Goal: Task Accomplishment & Management: Manage account settings

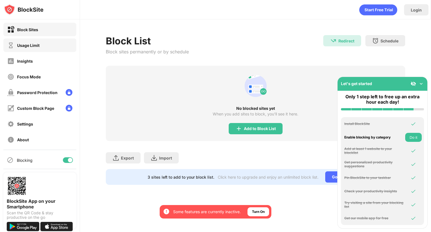
click at [44, 45] on div "Usage Limit" at bounding box center [39, 44] width 73 height 13
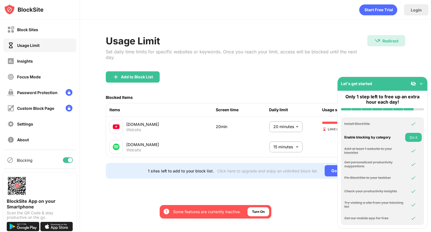
scroll to position [0, 1]
click at [52, 61] on div "Insights" at bounding box center [39, 60] width 73 height 13
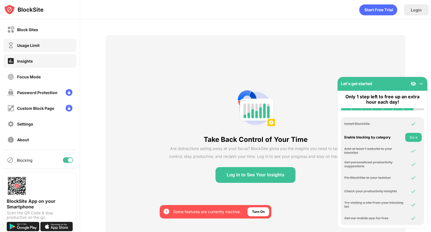
click at [47, 48] on div "Usage Limit" at bounding box center [39, 44] width 73 height 13
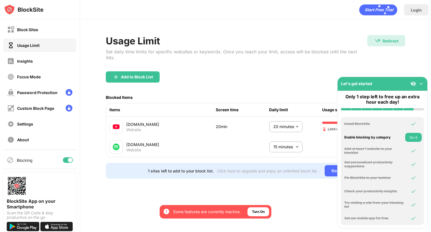
click at [423, 83] on img at bounding box center [422, 84] width 6 height 6
